Goal: Information Seeking & Learning: Learn about a topic

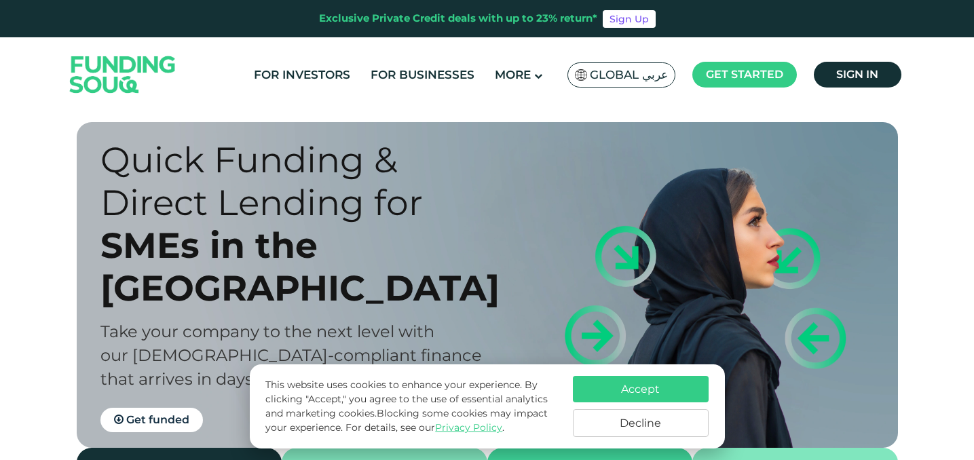
click at [633, 390] on button "Accept" at bounding box center [641, 389] width 136 height 26
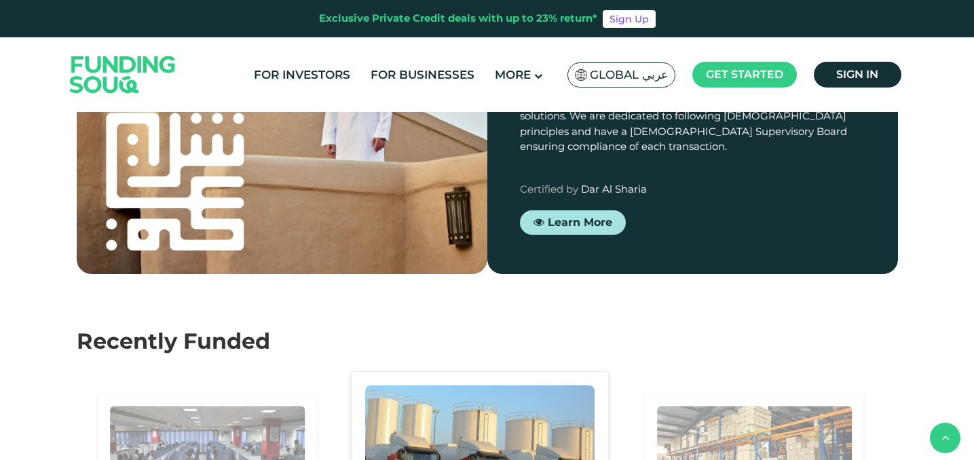
scroll to position [1090, 0]
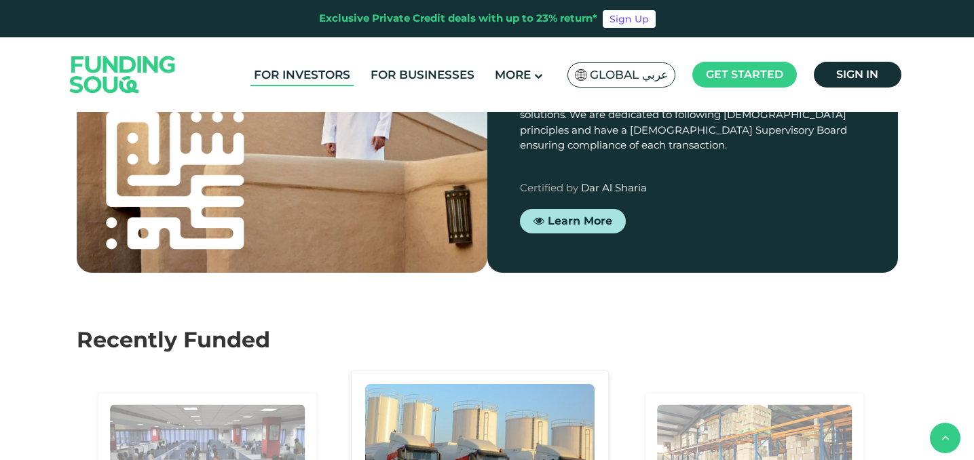
click at [324, 81] on link "For Investors" at bounding box center [301, 75] width 103 height 22
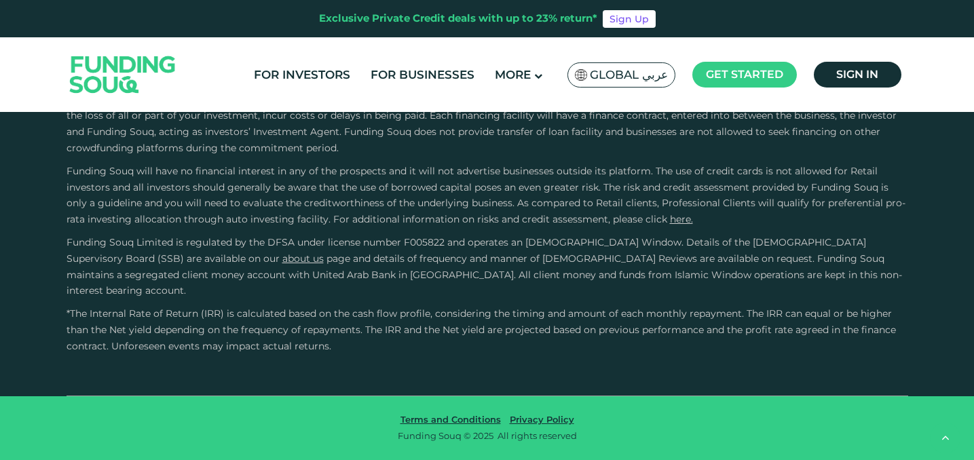
scroll to position [3679, 0]
click at [0, 0] on input "Credit History and Risk" at bounding box center [0, 0] width 0 height 0
